Goal: Task Accomplishment & Management: Manage account settings

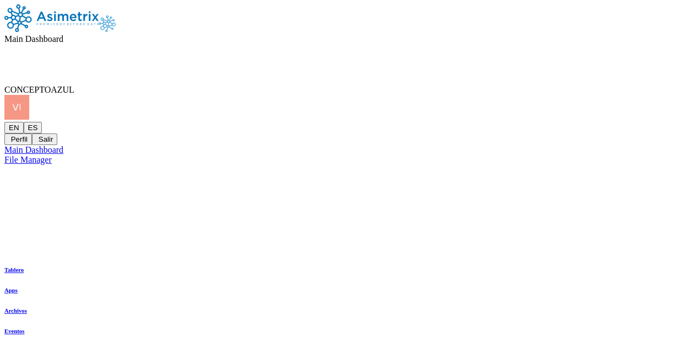
click at [74, 85] on span "CONCEPTOAZUL" at bounding box center [39, 89] width 70 height 9
click at [4, 122] on icon at bounding box center [4, 122] width 0 height 0
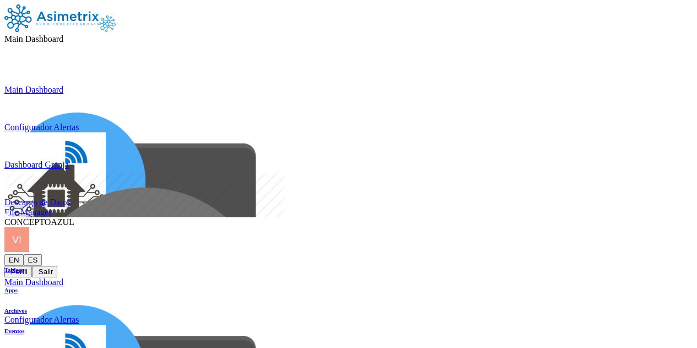
click at [57, 266] on button "Salir" at bounding box center [44, 272] width 25 height 12
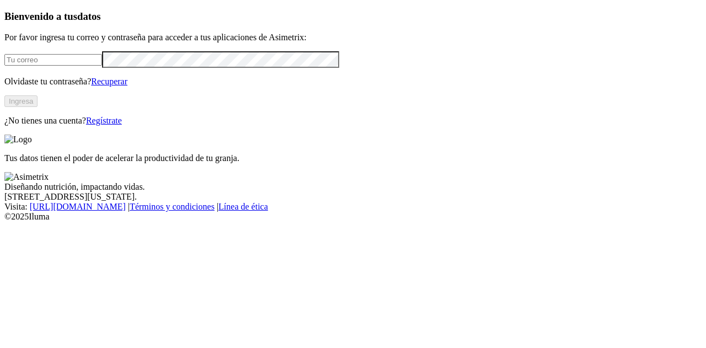
type input "[PERSON_NAME][EMAIL_ADDRESS][PERSON_NAME][DOMAIN_NAME]"
click at [37, 107] on button "Ingresa" at bounding box center [20, 101] width 33 height 12
